Goal: Book appointment/travel/reservation

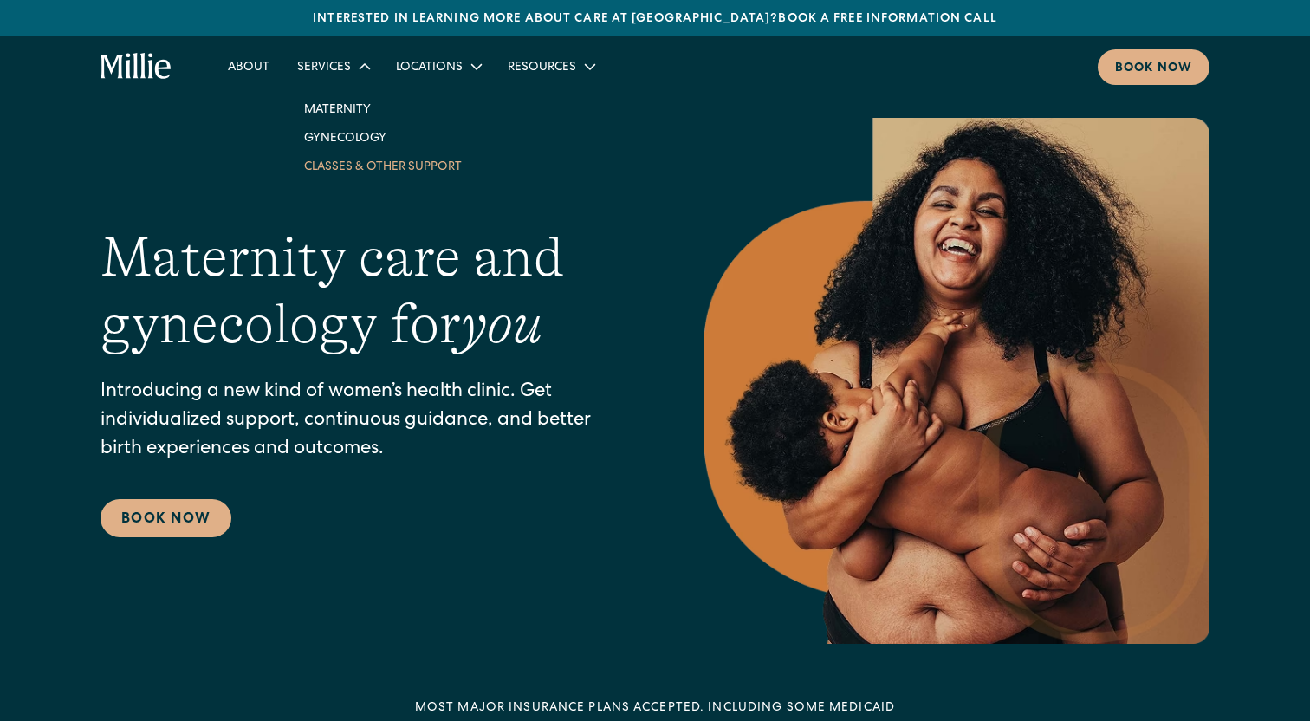
click at [383, 167] on link "Classes & Other Support" at bounding box center [382, 166] width 185 height 29
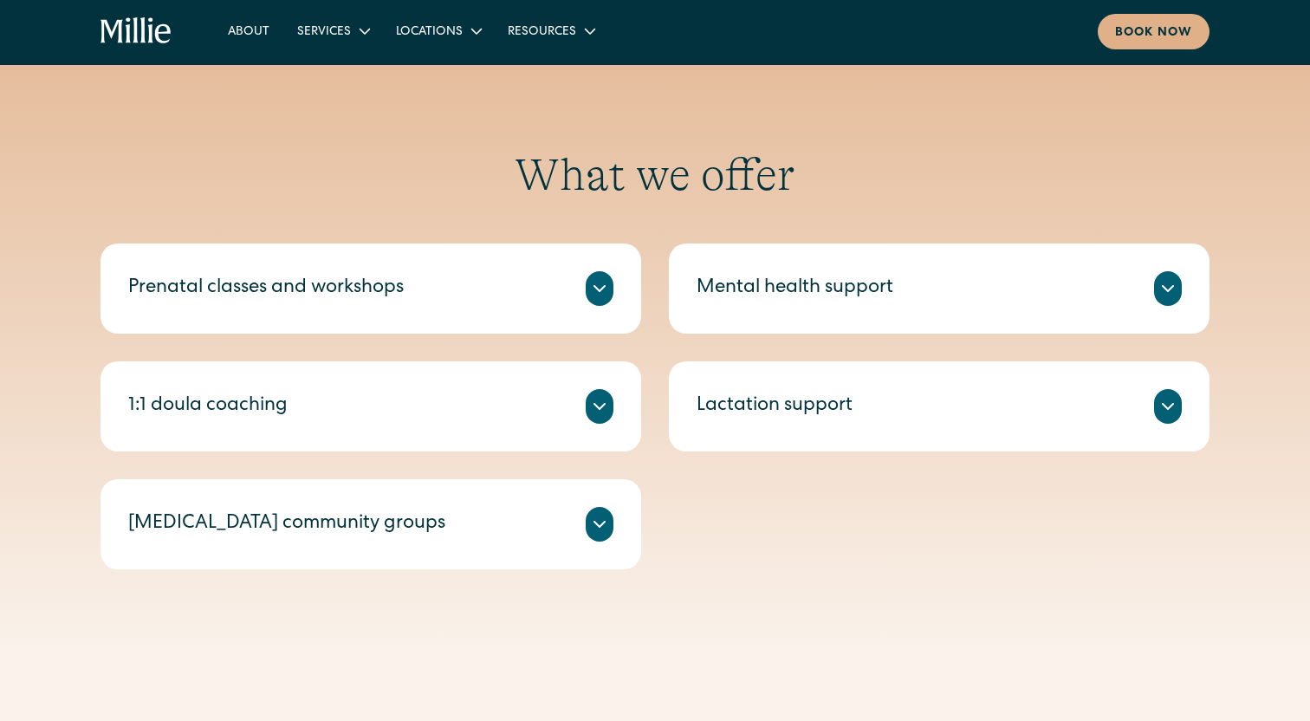
scroll to position [560, 0]
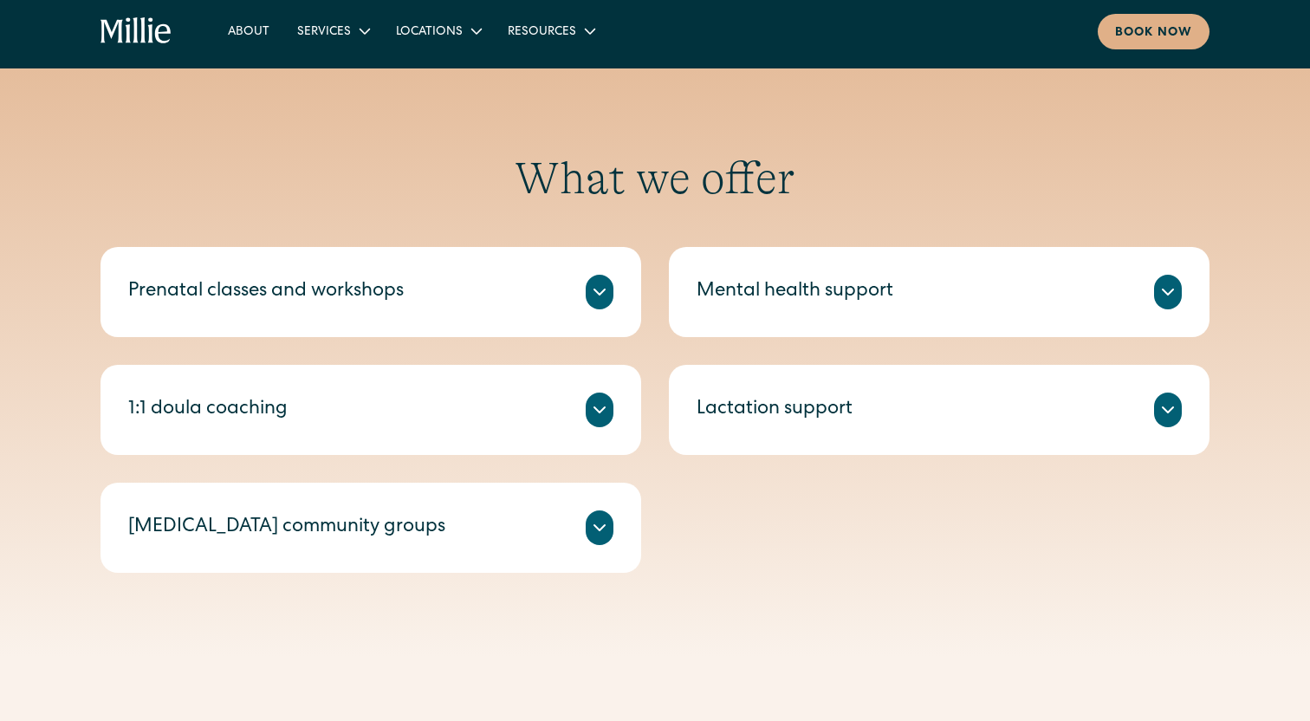
click at [600, 295] on icon at bounding box center [599, 291] width 10 height 5
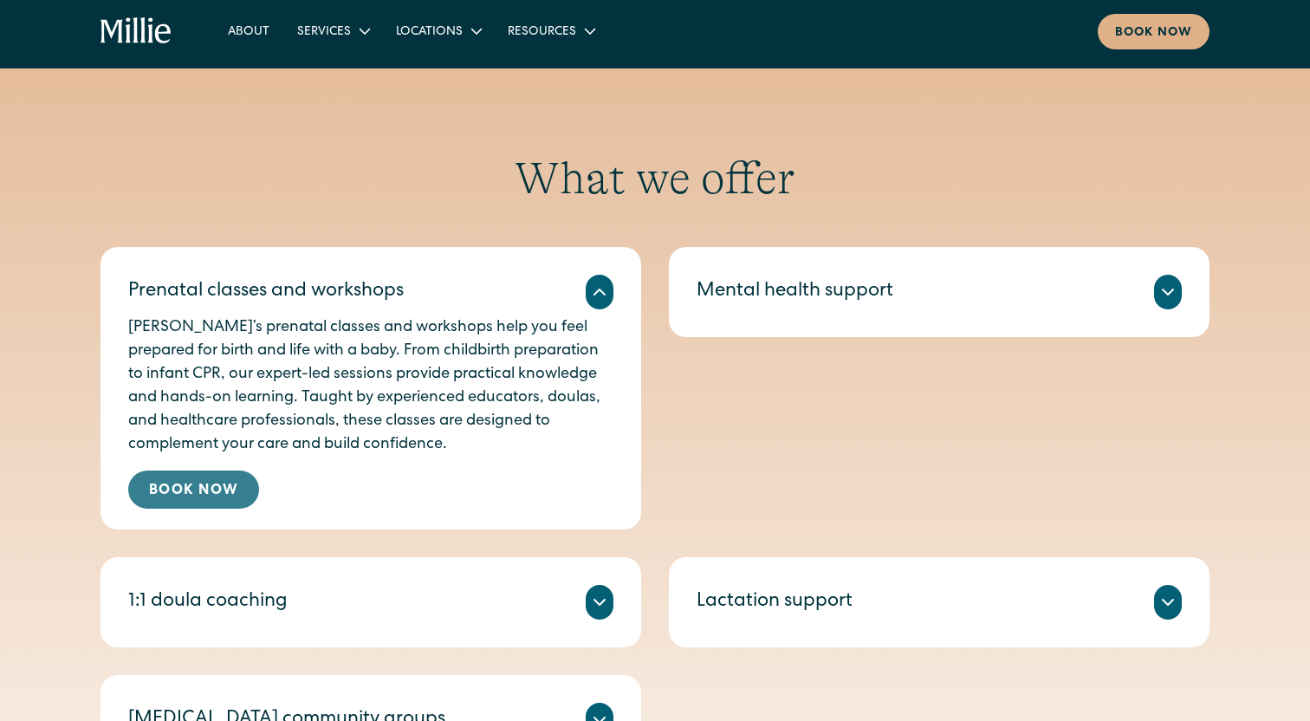
click at [189, 484] on link "Book Now" at bounding box center [193, 489] width 131 height 38
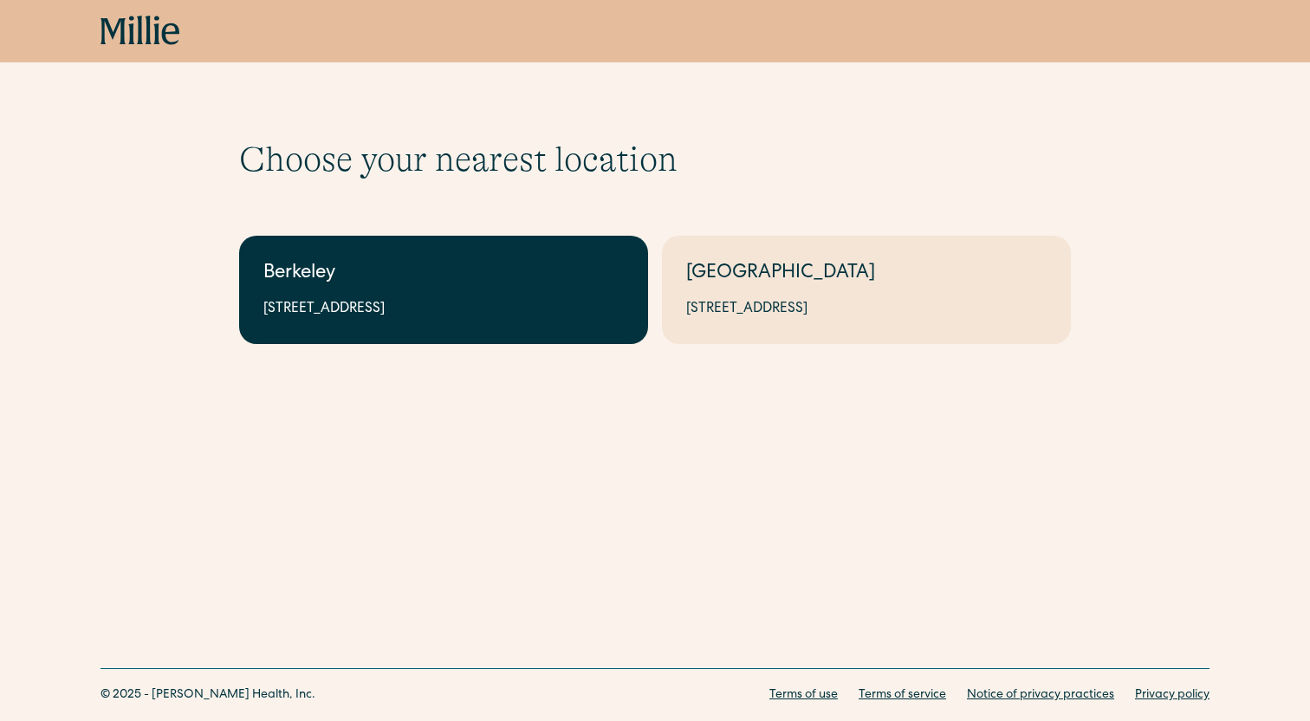
click at [501, 283] on div "Berkeley" at bounding box center [443, 274] width 360 height 29
